Goal: Transaction & Acquisition: Purchase product/service

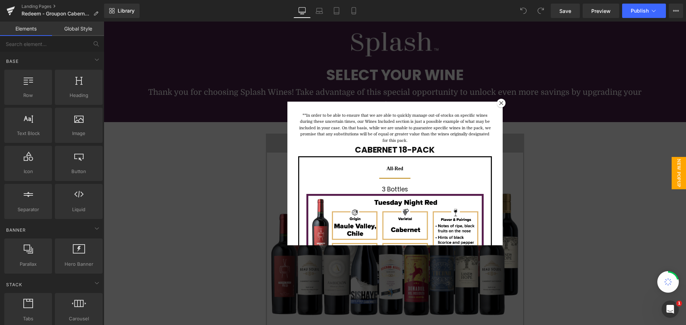
click at [500, 102] on div at bounding box center [501, 103] width 9 height 9
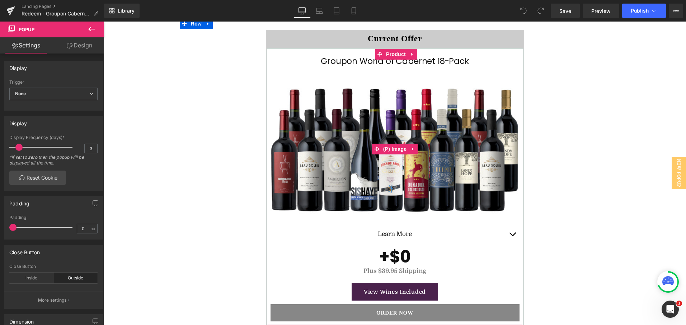
scroll to position [143, 0]
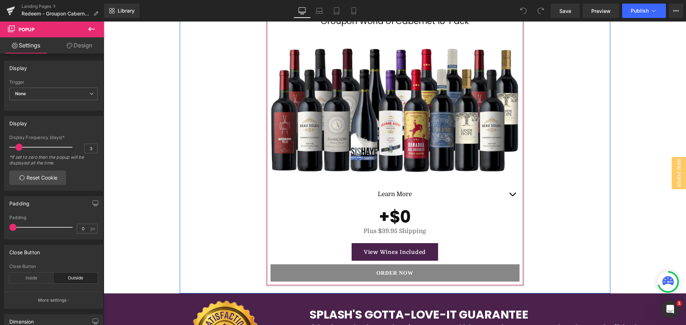
drag, startPoint x: 323, startPoint y: 245, endPoint x: 329, endPoint y: 245, distance: 5.8
click at [323, 245] on div "View Wines Included" at bounding box center [394, 252] width 249 height 18
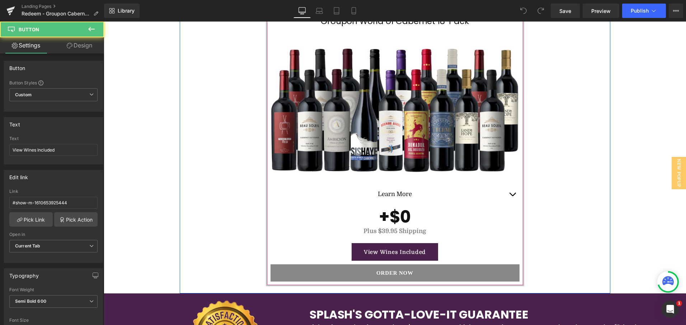
click at [506, 186] on button "button" at bounding box center [512, 194] width 14 height 20
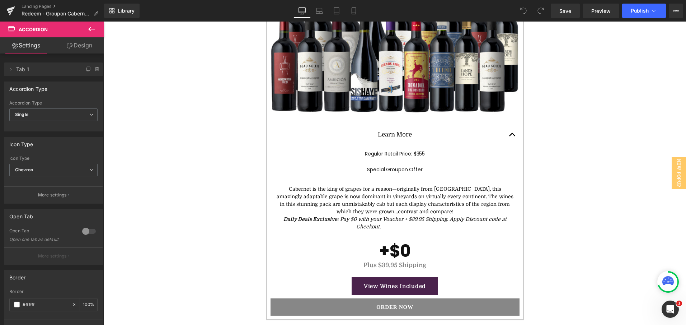
scroll to position [215, 0]
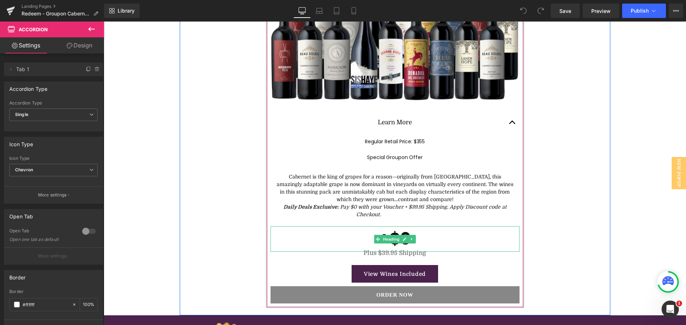
click at [427, 238] on h1 "+$0" at bounding box center [394, 238] width 249 height 25
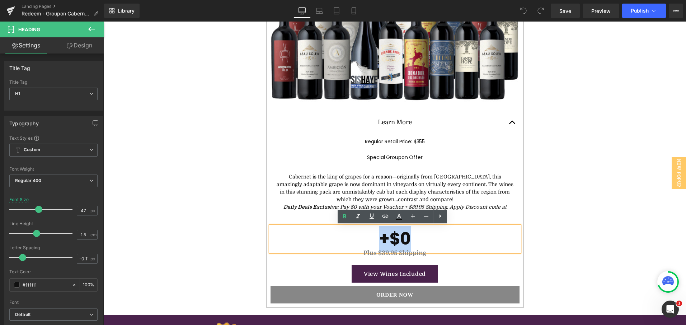
drag, startPoint x: 432, startPoint y: 241, endPoint x: 365, endPoint y: 234, distance: 66.7
click at [365, 234] on h1 "+$0" at bounding box center [394, 238] width 249 height 25
click at [573, 184] on div "Current Offer Text Block Groupon World of Cabernet 18-Pack (P) Title (P) Image …" at bounding box center [395, 111] width 430 height 408
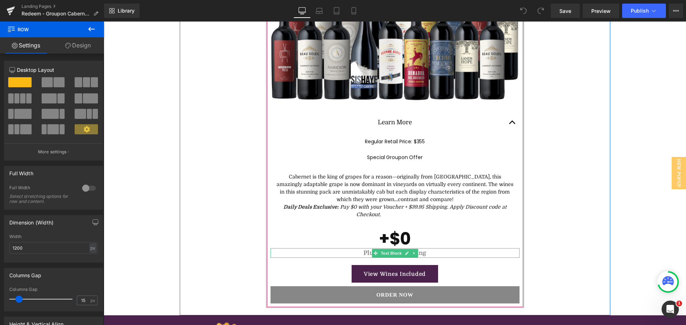
click at [363, 251] on b "Plus $39.95 Shipping" at bounding box center [394, 252] width 63 height 7
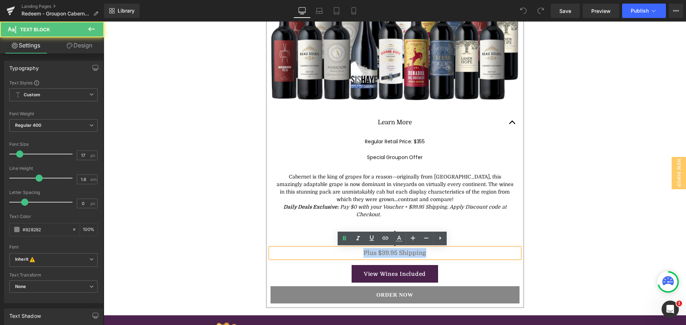
drag, startPoint x: 423, startPoint y: 254, endPoint x: 355, endPoint y: 249, distance: 67.6
click at [355, 249] on p "Plus $39.95 Shipping" at bounding box center [394, 253] width 249 height 10
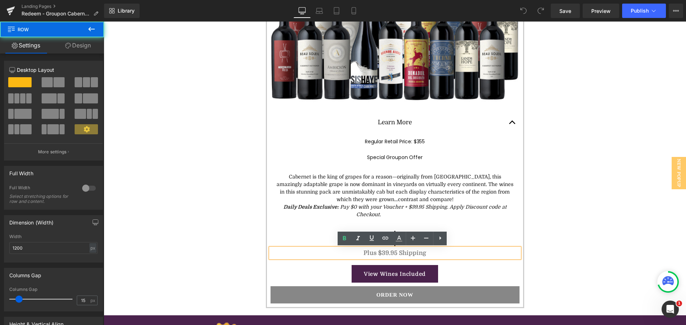
click at [239, 246] on div "Current Offer Text Block Groupon World of Cabernet 18-Pack (P) Title (P) Image …" at bounding box center [395, 111] width 430 height 408
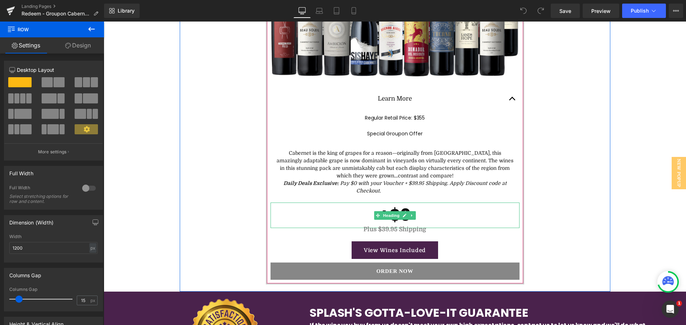
scroll to position [251, 0]
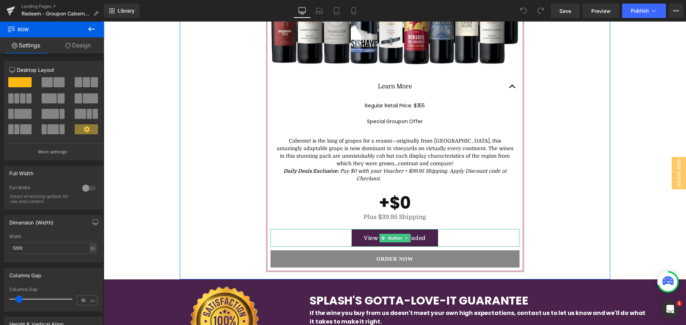
click at [359, 236] on link "View Wines Included" at bounding box center [395, 238] width 86 height 18
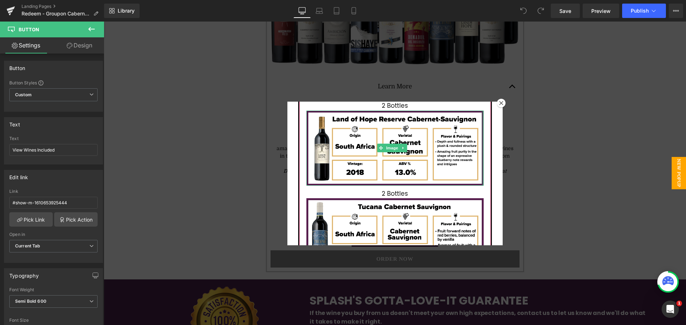
scroll to position [572, 0]
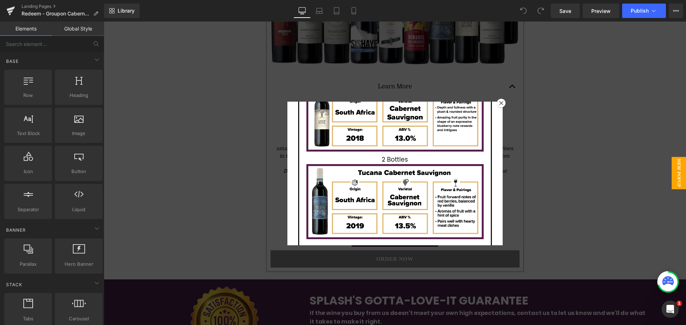
click at [503, 103] on div at bounding box center [395, 173] width 582 height 303
click at [501, 103] on h5 "Regular Retail Price: $355" at bounding box center [395, 106] width 238 height 8
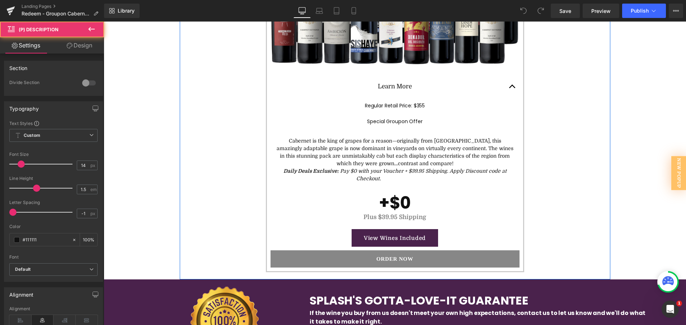
click at [592, 149] on div "Current Offer Text Block Groupon World of Cabernet 18-Pack (P) Title (P) Image …" at bounding box center [395, 75] width 430 height 408
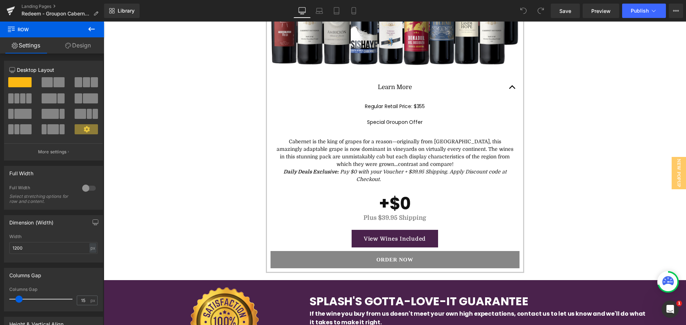
scroll to position [251, 0]
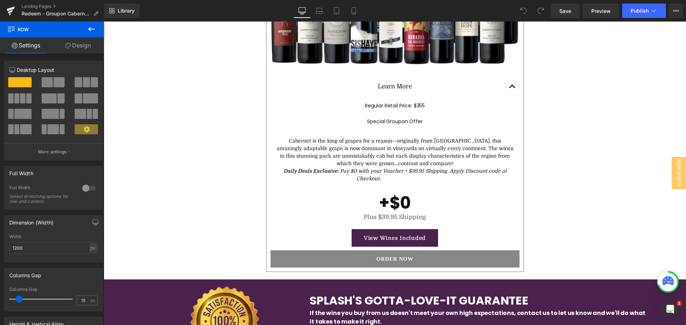
click at [314, 258] on button "ORDER NOW" at bounding box center [394, 258] width 249 height 17
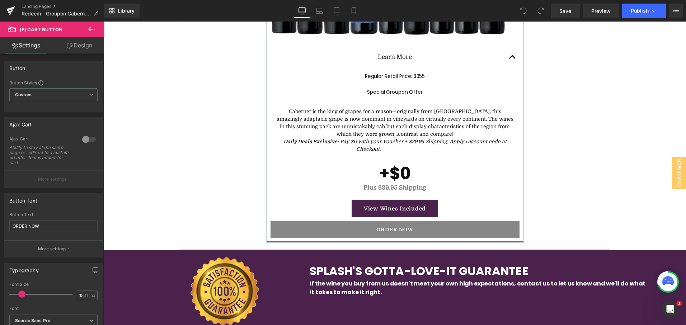
scroll to position [287, 0]
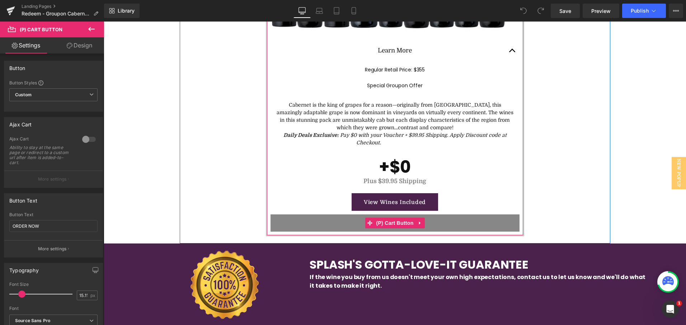
click at [326, 224] on button "ORDER NOW" at bounding box center [394, 222] width 249 height 17
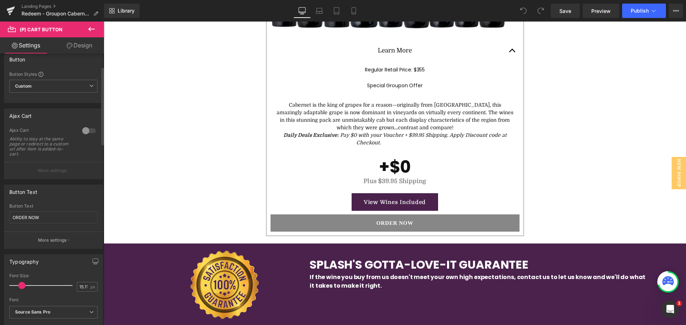
scroll to position [0, 0]
